Goal: Navigation & Orientation: Go to known website

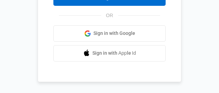
scroll to position [69, 0]
click at [119, 32] on span "Sign in with Google" at bounding box center [115, 33] width 42 height 7
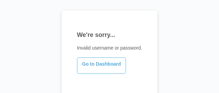
click at [117, 62] on link "Go to Dashboard" at bounding box center [101, 66] width 49 height 16
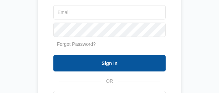
click at [127, 65] on input "Sign In" at bounding box center [109, 63] width 112 height 16
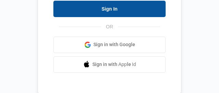
scroll to position [69, 0]
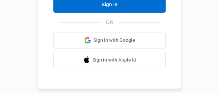
click at [125, 43] on span "Sign in with Google" at bounding box center [115, 40] width 42 height 7
